Goal: Browse casually: Explore the website without a specific task or goal

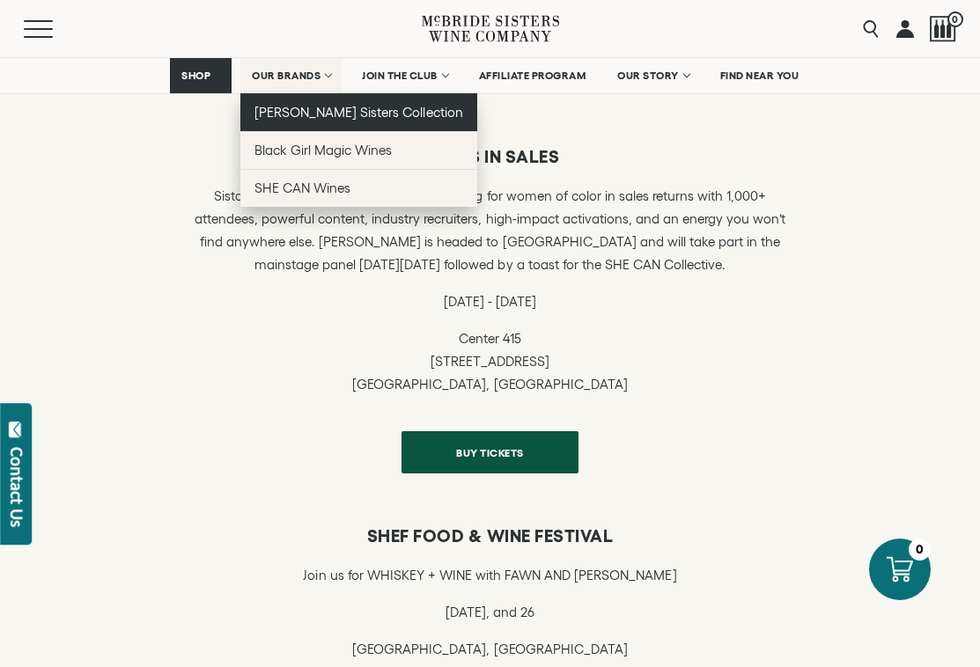
click at [317, 119] on span "[PERSON_NAME] Sisters Collection" at bounding box center [358, 112] width 209 height 15
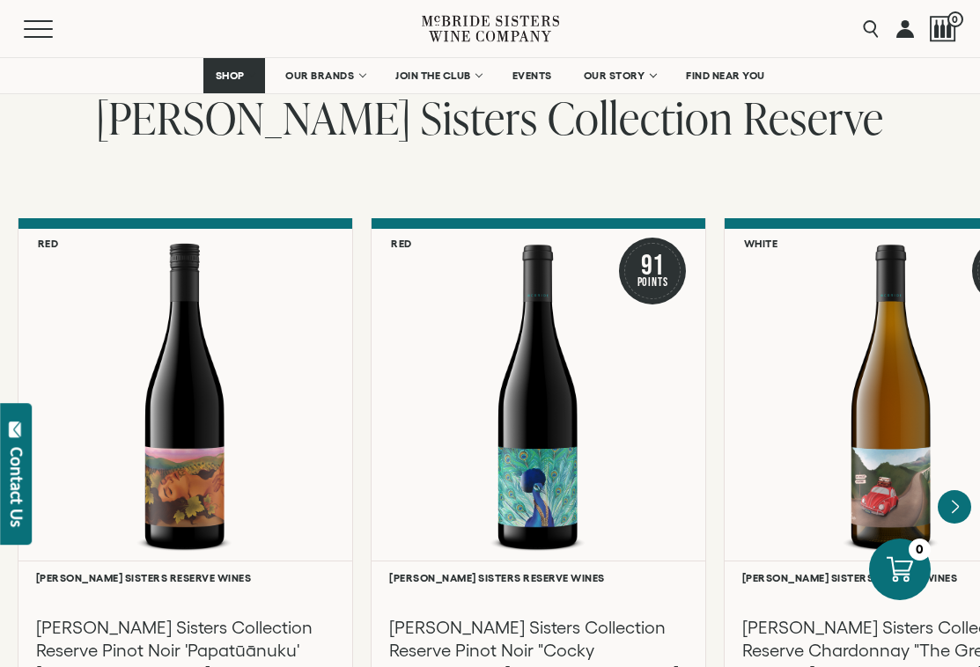
scroll to position [2990, 0]
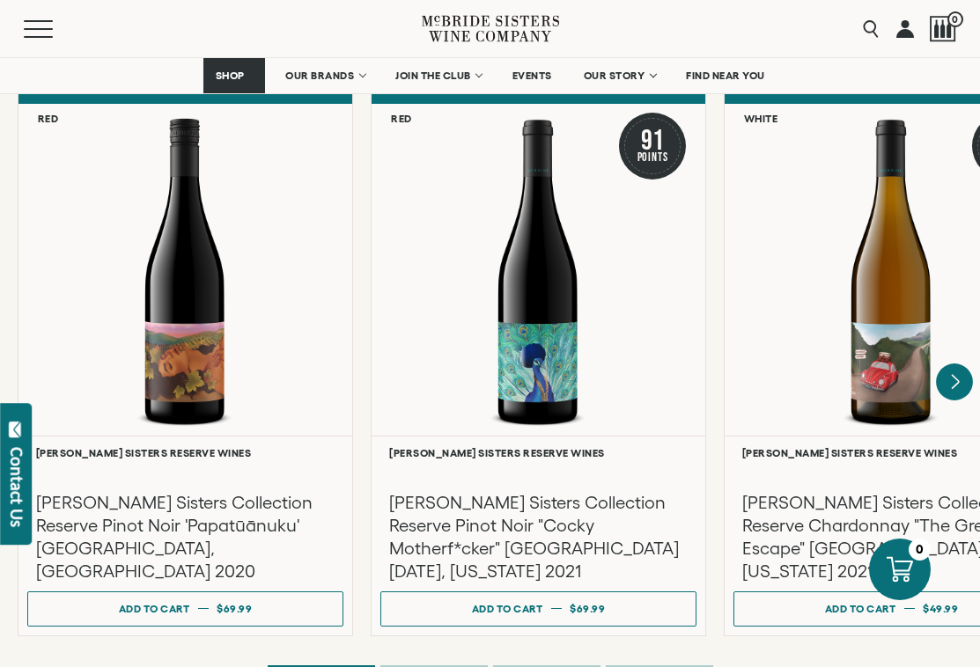
click at [951, 364] on icon "Next" at bounding box center [954, 382] width 37 height 37
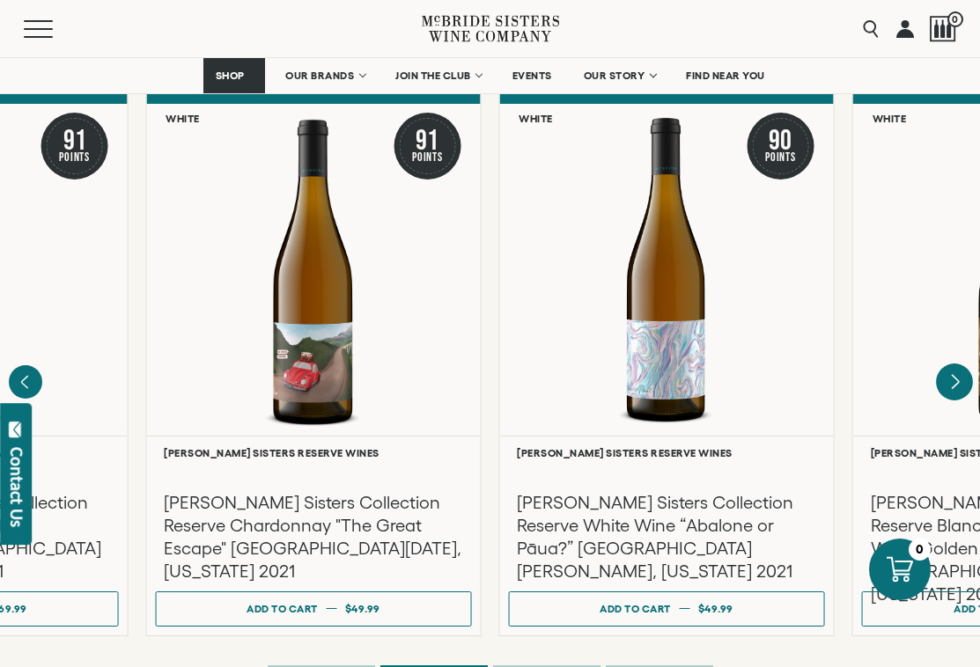
click at [951, 364] on icon "Next" at bounding box center [954, 382] width 37 height 37
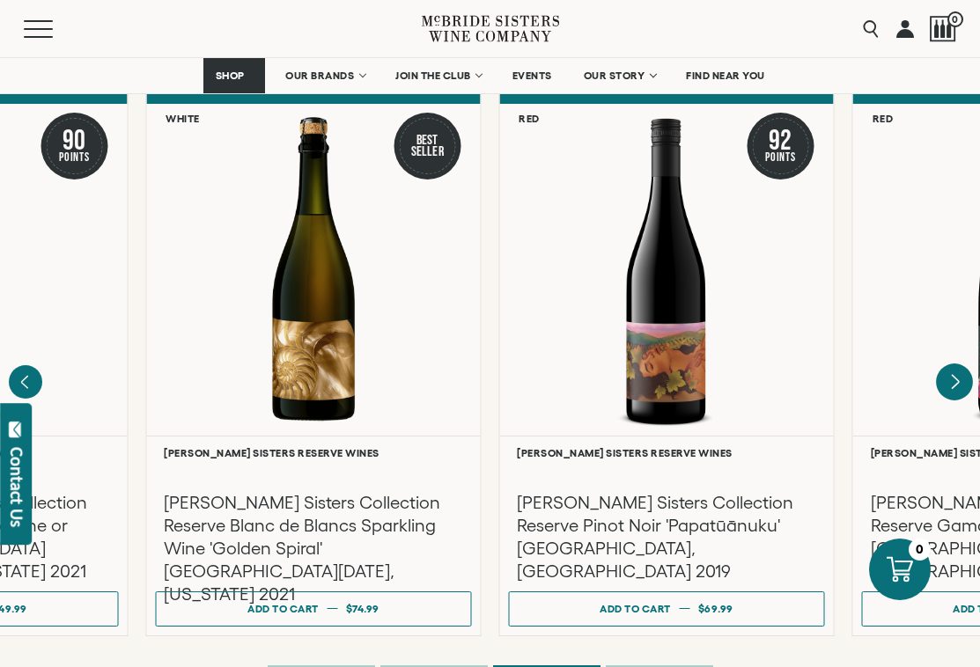
click at [951, 364] on icon "Next" at bounding box center [954, 382] width 37 height 37
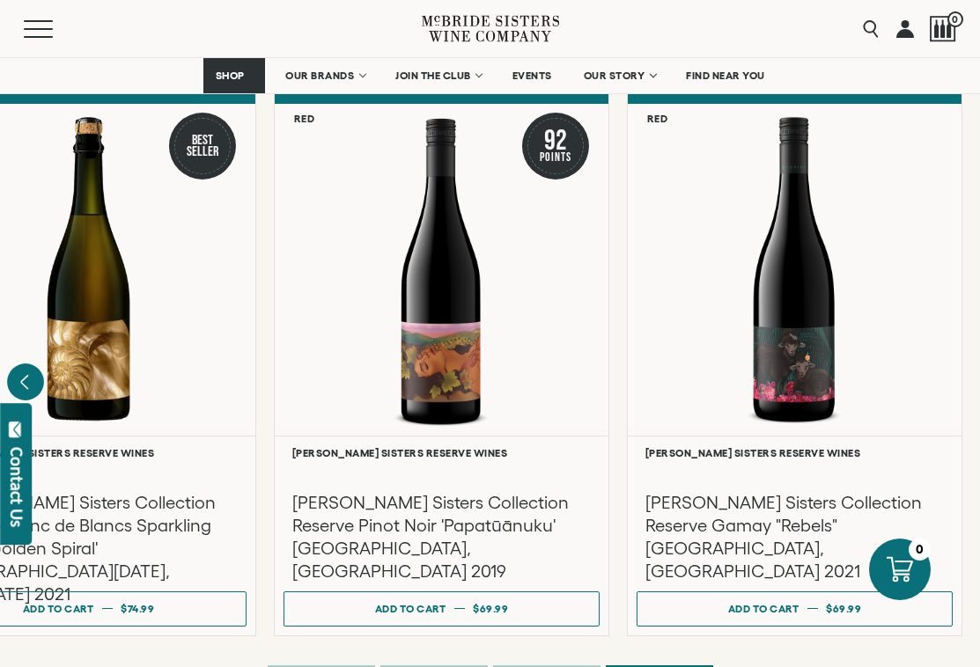
click at [30, 371] on icon "Previous" at bounding box center [25, 382] width 37 height 37
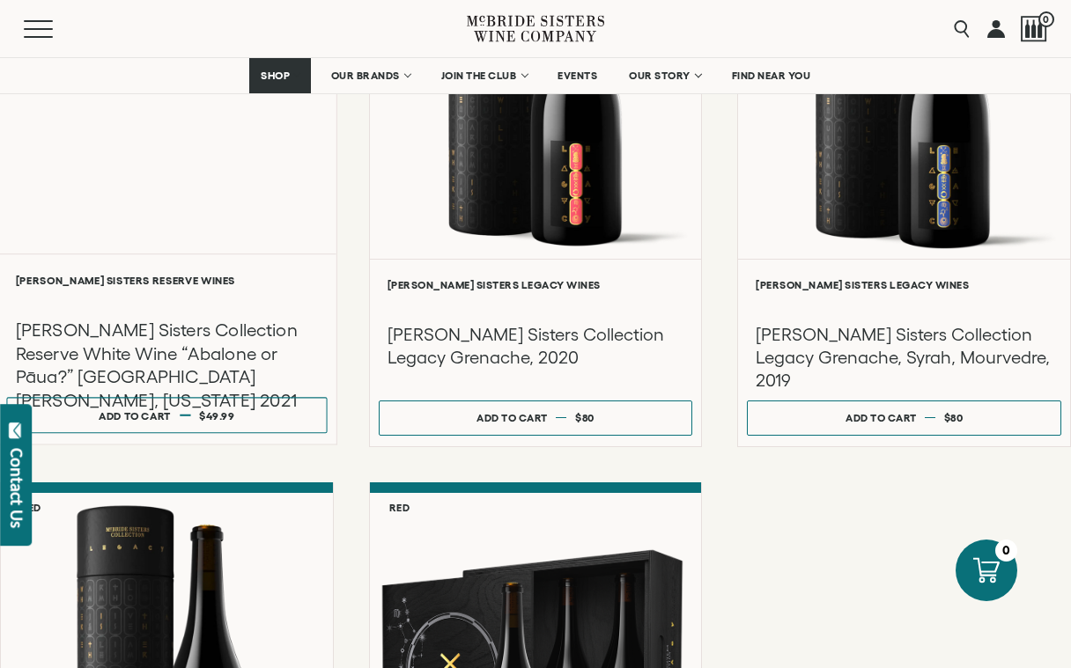
scroll to position [2343, 0]
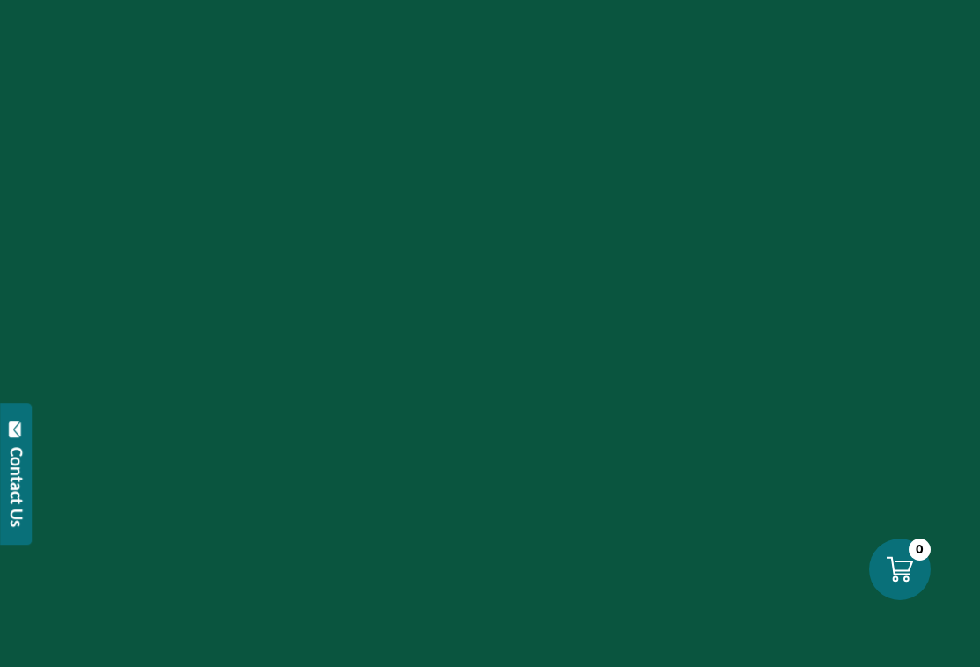
scroll to position [1186, 0]
